Goal: Task Accomplishment & Management: Complete application form

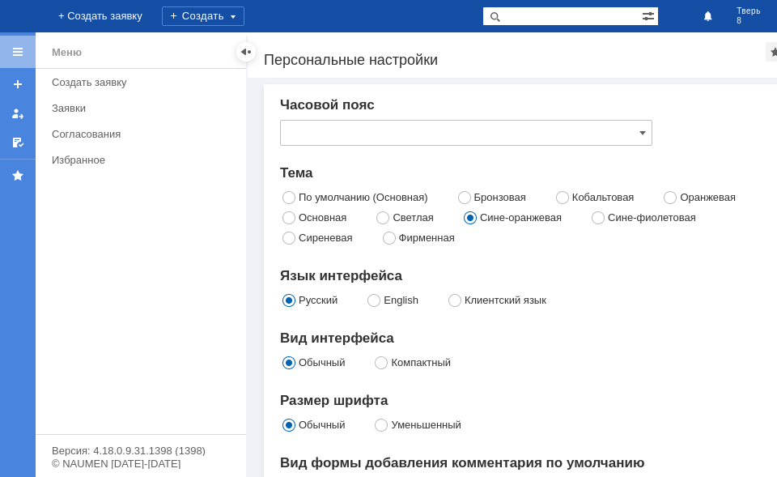
type input "[GEOGRAPHIC_DATA]"
click at [152, 10] on link "+ Создать заявку" at bounding box center [101, 16] width 104 height 32
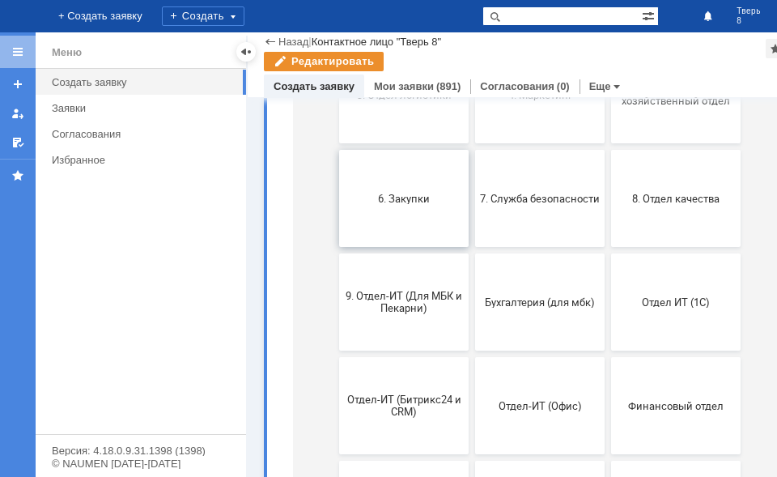
scroll to position [162, 0]
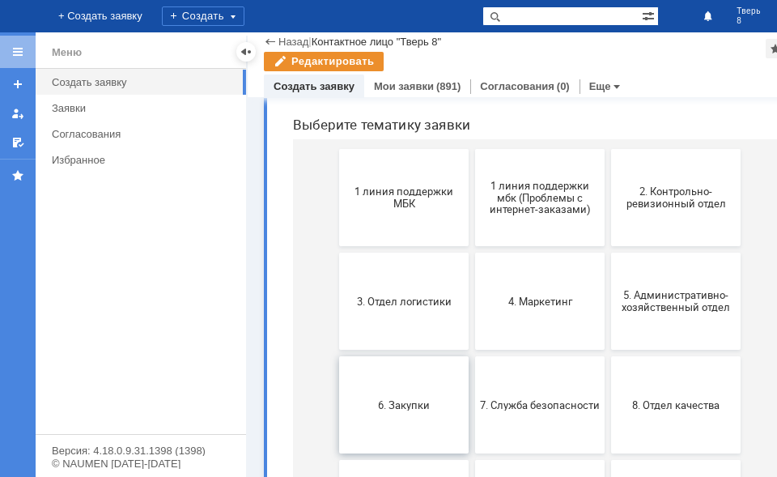
click at [415, 400] on span "6. Закупки" at bounding box center [404, 404] width 120 height 12
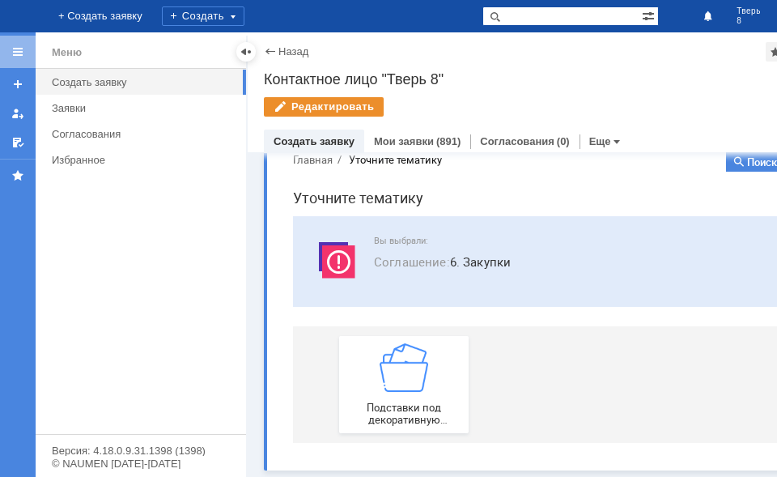
scroll to position [0, 0]
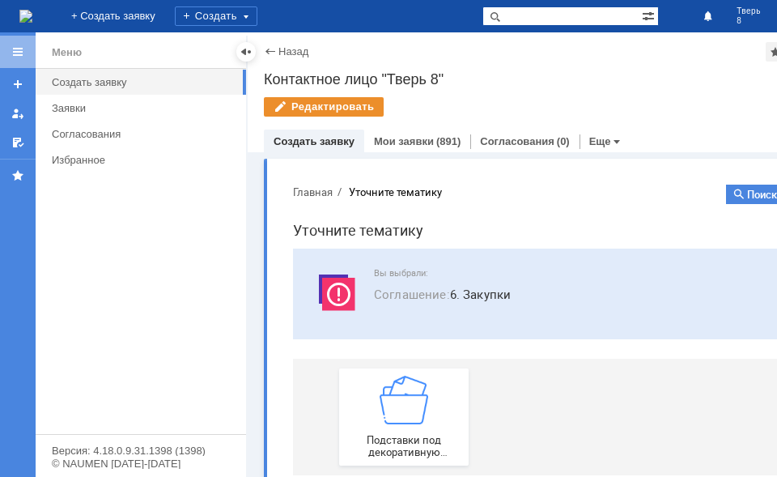
click at [407, 295] on span "Соглашение :" at bounding box center [412, 294] width 76 height 16
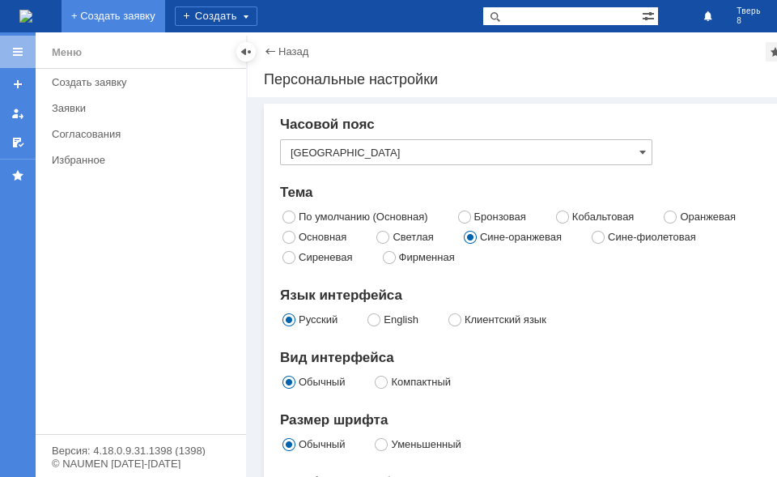
click at [165, 15] on link "+ Создать заявку" at bounding box center [114, 16] width 104 height 32
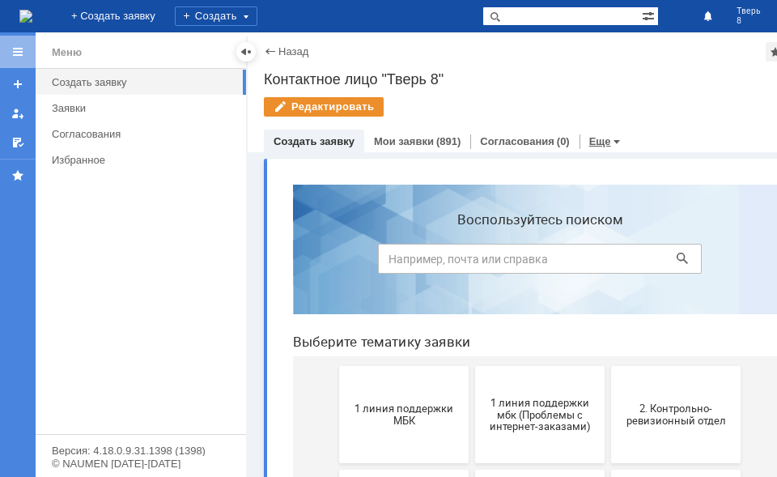
click at [610, 139] on link "Еще" at bounding box center [600, 141] width 22 height 12
click at [203, 252] on div "Меню Создать заявку Заявки Согласования Избранное" at bounding box center [141, 251] width 210 height 365
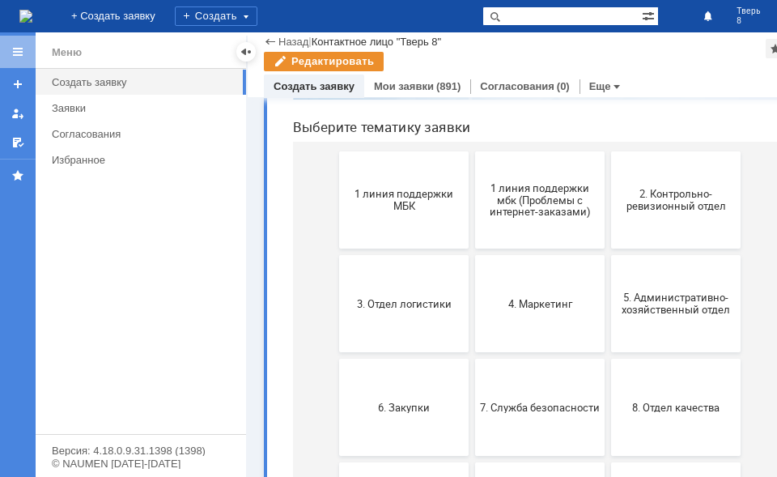
scroll to position [243, 0]
